Goal: Find specific page/section: Find specific page/section

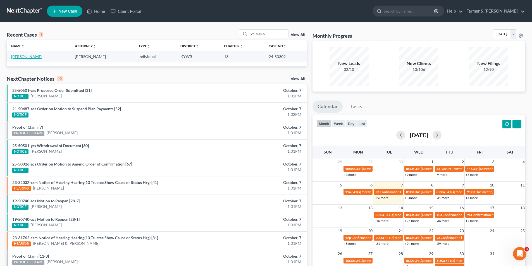
click at [21, 54] on link "[PERSON_NAME]" at bounding box center [26, 56] width 31 height 5
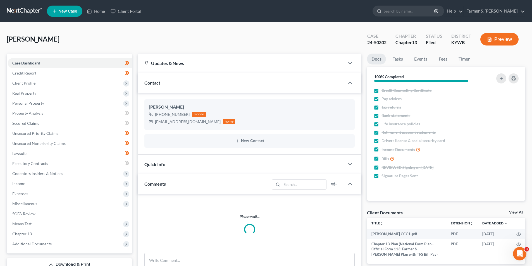
click at [45, 241] on span "Additional Documents" at bounding box center [31, 243] width 39 height 5
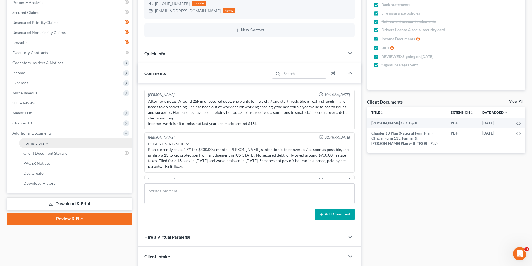
scroll to position [20, 0]
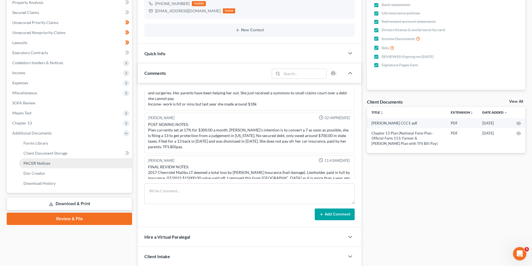
click at [47, 165] on span "PACER Notices" at bounding box center [36, 163] width 27 height 5
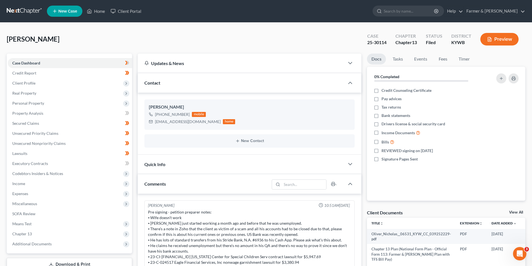
scroll to position [77, 0]
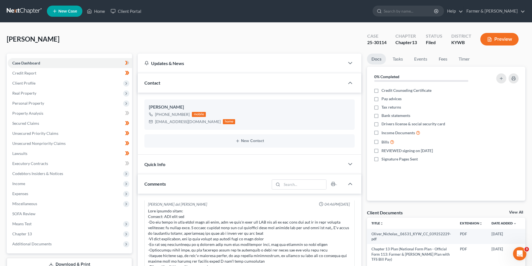
click at [27, 12] on link at bounding box center [25, 11] width 36 height 10
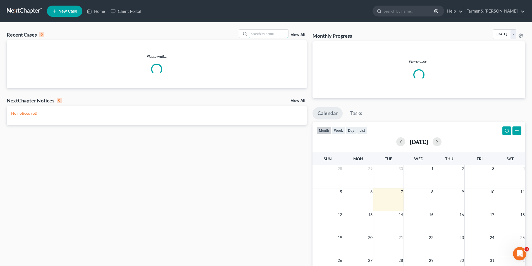
click at [266, 33] on input "search" at bounding box center [268, 34] width 39 height 8
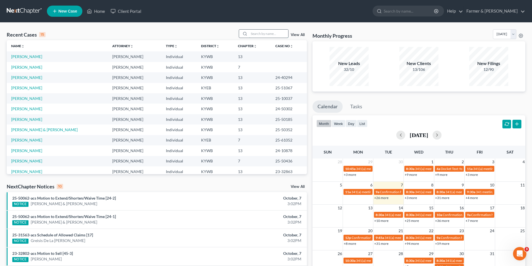
click at [269, 31] on input "search" at bounding box center [268, 34] width 39 height 8
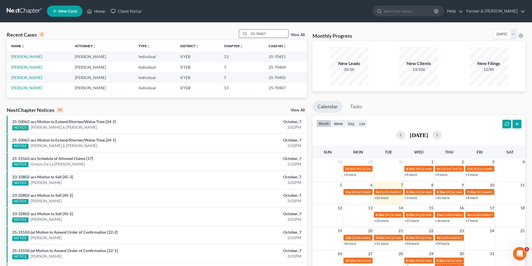
type input "25-70407"
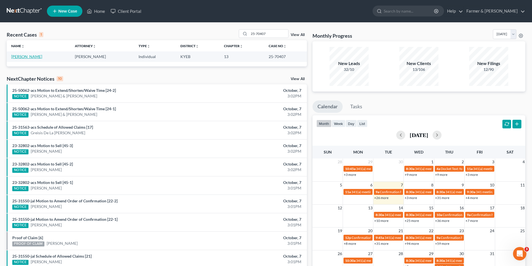
click at [24, 57] on link "Vance, Michael" at bounding box center [26, 56] width 31 height 5
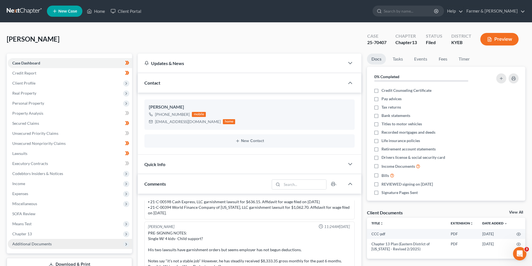
click at [61, 245] on span "Additional Documents" at bounding box center [70, 244] width 124 height 10
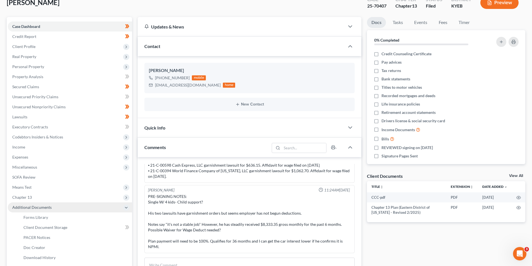
scroll to position [84, 0]
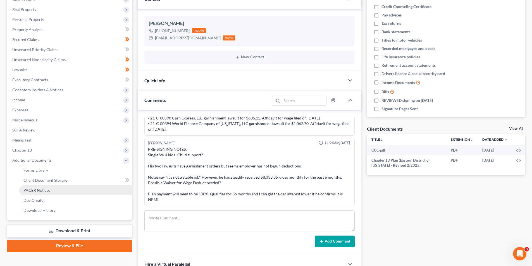
click at [53, 193] on link "PACER Notices" at bounding box center [75, 190] width 113 height 10
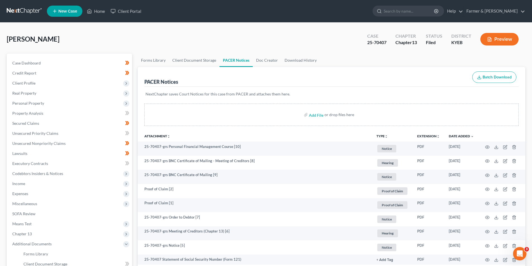
drag, startPoint x: 35, startPoint y: 10, endPoint x: 0, endPoint y: 34, distance: 42.3
click at [35, 10] on link at bounding box center [25, 11] width 36 height 10
